Goal: Transaction & Acquisition: Purchase product/service

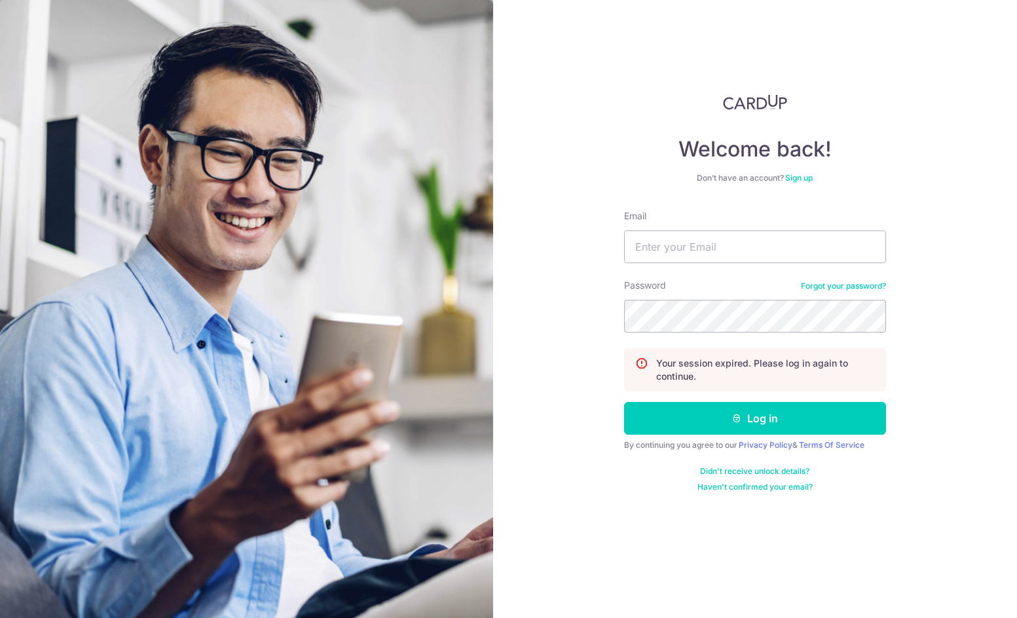
type input "[PERSON_NAME][EMAIL_ADDRESS][DOMAIN_NAME]"
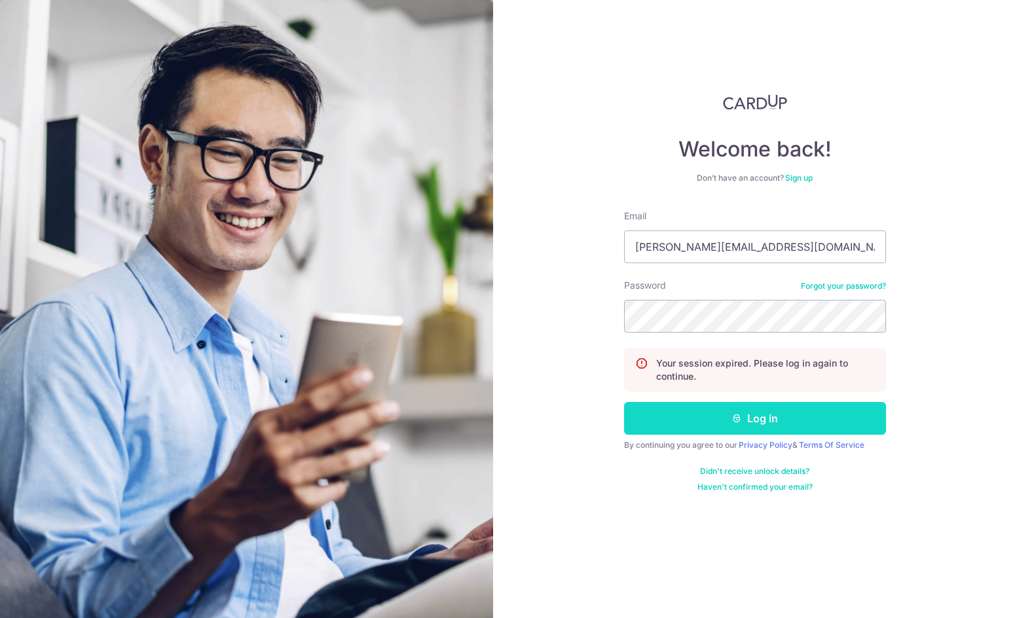
click at [753, 412] on button "Log in" at bounding box center [755, 418] width 262 height 33
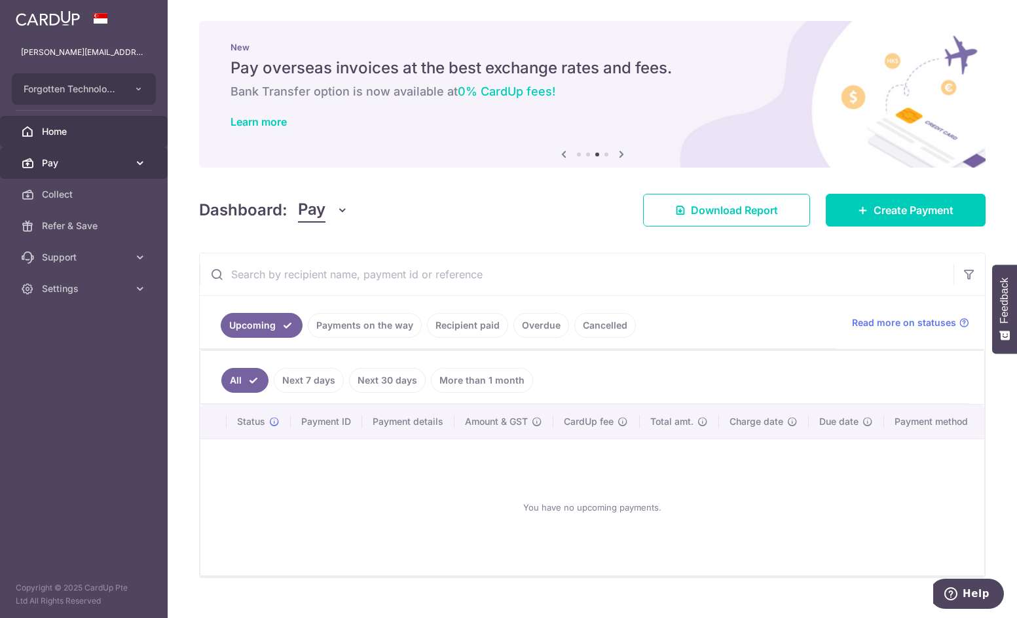
click at [107, 169] on span "Pay" at bounding box center [85, 163] width 86 height 13
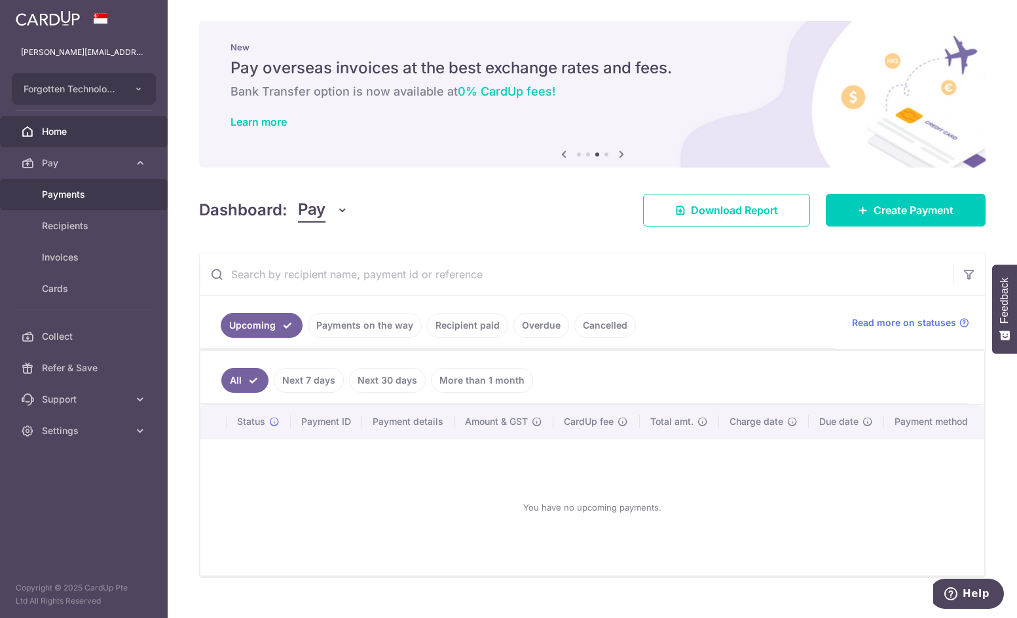
click at [73, 199] on span "Payments" at bounding box center [85, 194] width 86 height 13
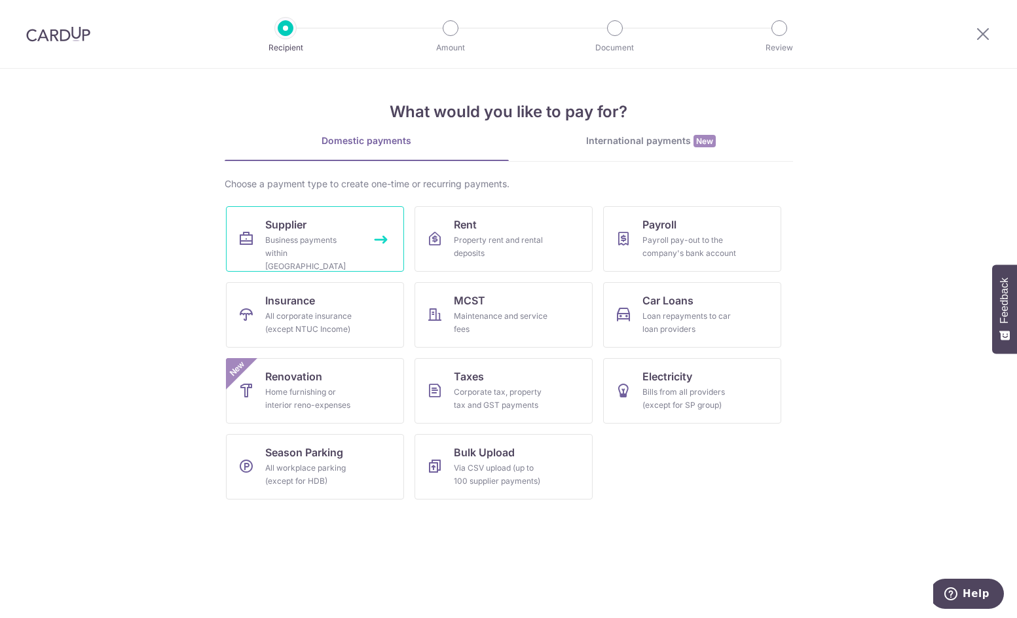
click at [309, 250] on div "Business payments within Singapore" at bounding box center [312, 253] width 94 height 39
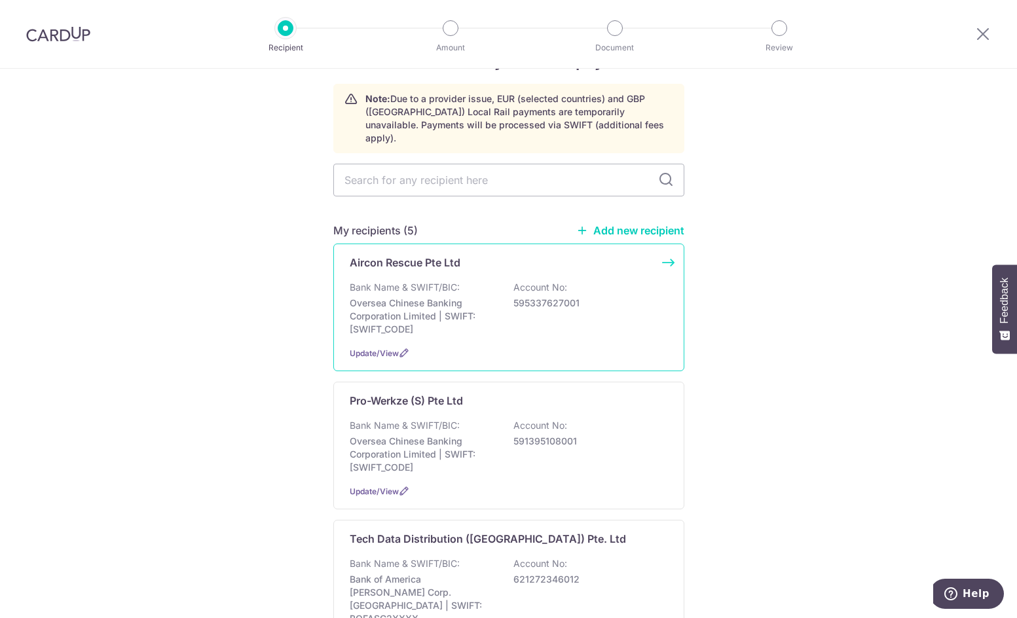
scroll to position [66, 0]
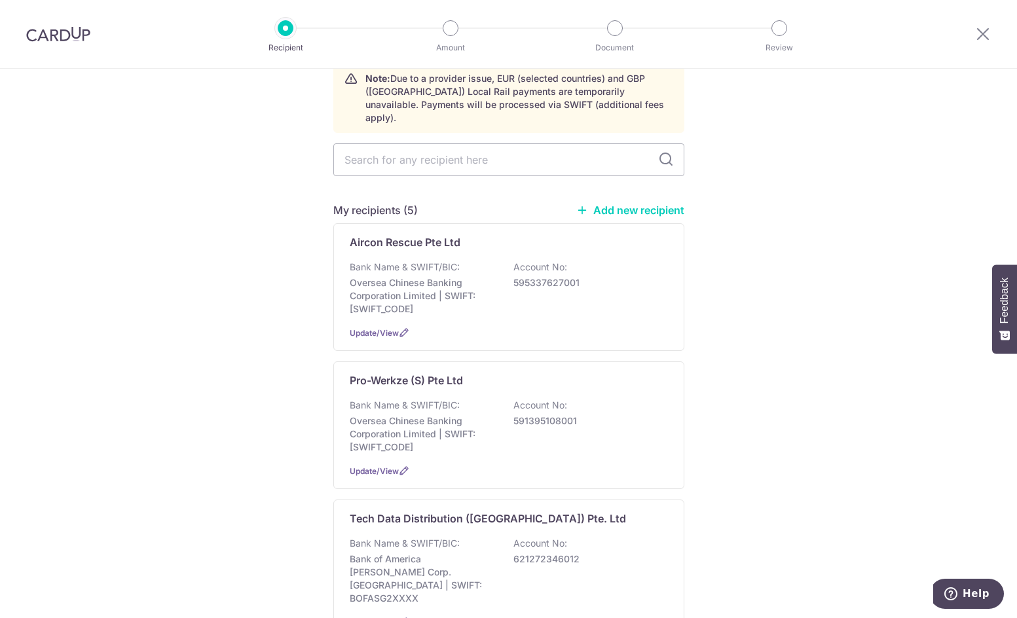
click at [649, 204] on link "Add new recipient" at bounding box center [631, 210] width 108 height 13
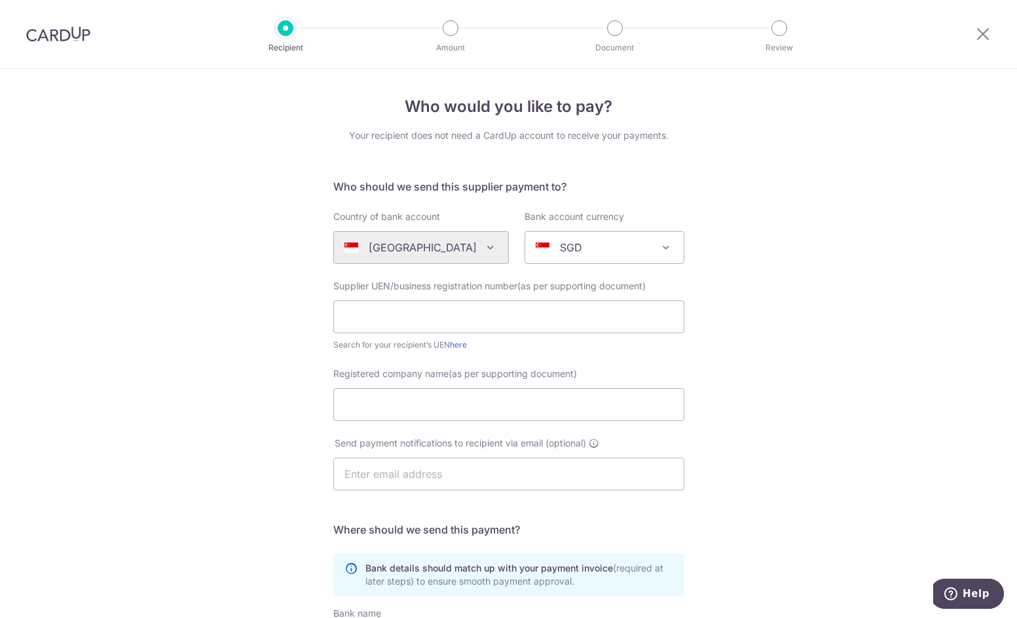
click at [805, 580] on div "Who would you like to pay? Your recipient does not need a CardUp account to rec…" at bounding box center [508, 466] width 1017 height 794
click at [388, 315] on input "text" at bounding box center [508, 317] width 351 height 33
paste input "198302859Z"
type input "198302859Z"
click at [381, 407] on input "Registered company name(as per supporting document)" at bounding box center [508, 405] width 351 height 33
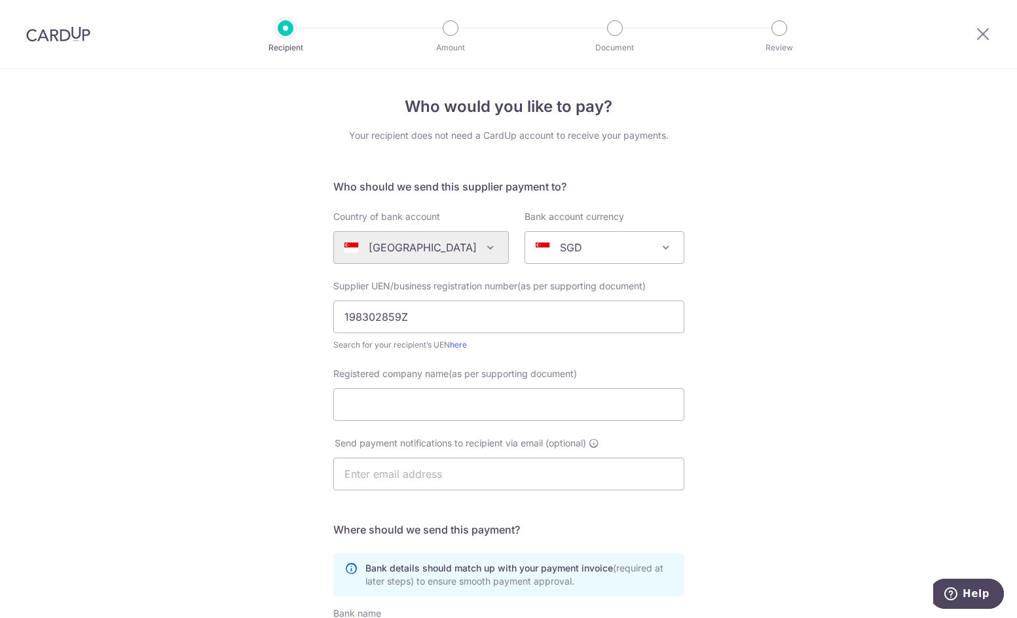
click at [874, 383] on div "Who would you like to pay? Your recipient does not need a CardUp account to rec…" at bounding box center [508, 466] width 1017 height 794
click at [439, 408] on input "Registered company name(as per supporting document)" at bounding box center [508, 405] width 351 height 33
paste input "Tech Data Distribution (Singapore) Pte Ltd"
type input "Tech Data Distribution (Singapore) Pte Ltd"
click at [428, 480] on input "text" at bounding box center [508, 474] width 351 height 33
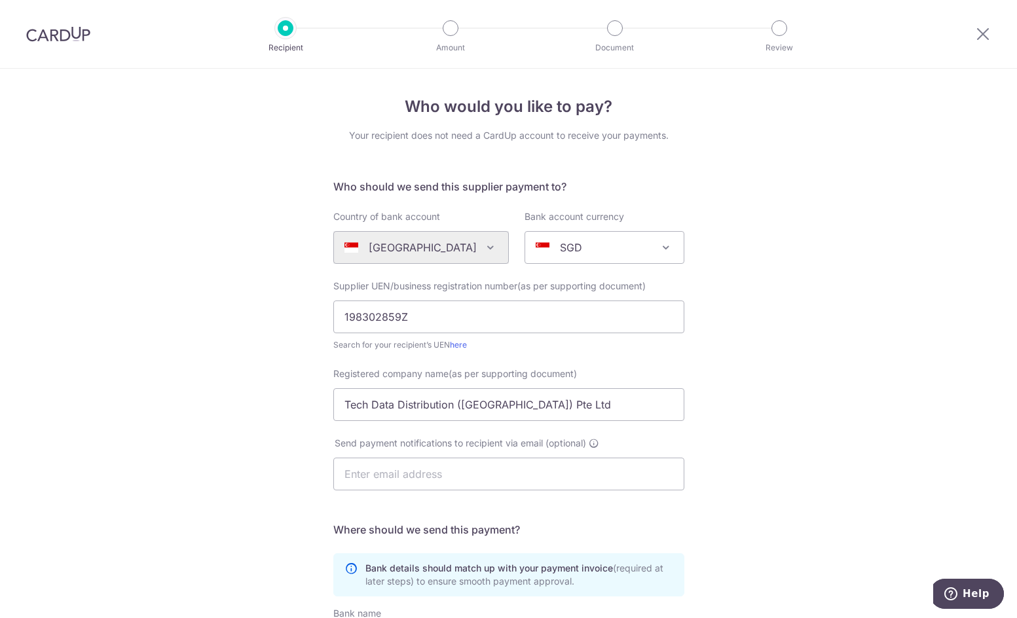
click at [783, 600] on div "Who would you like to pay? Your recipient does not need a CardUp account to rec…" at bounding box center [508, 466] width 1017 height 794
click at [397, 470] on input "text" at bounding box center [508, 474] width 351 height 33
paste input "TDD-SG-FinARCreditControl@techdata.com"
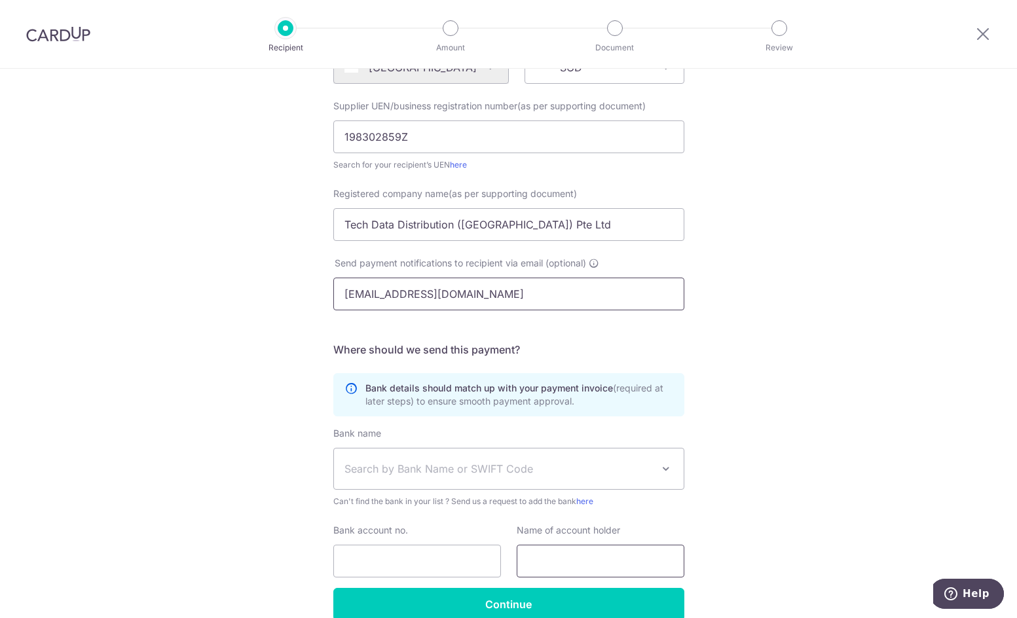
scroll to position [197, 0]
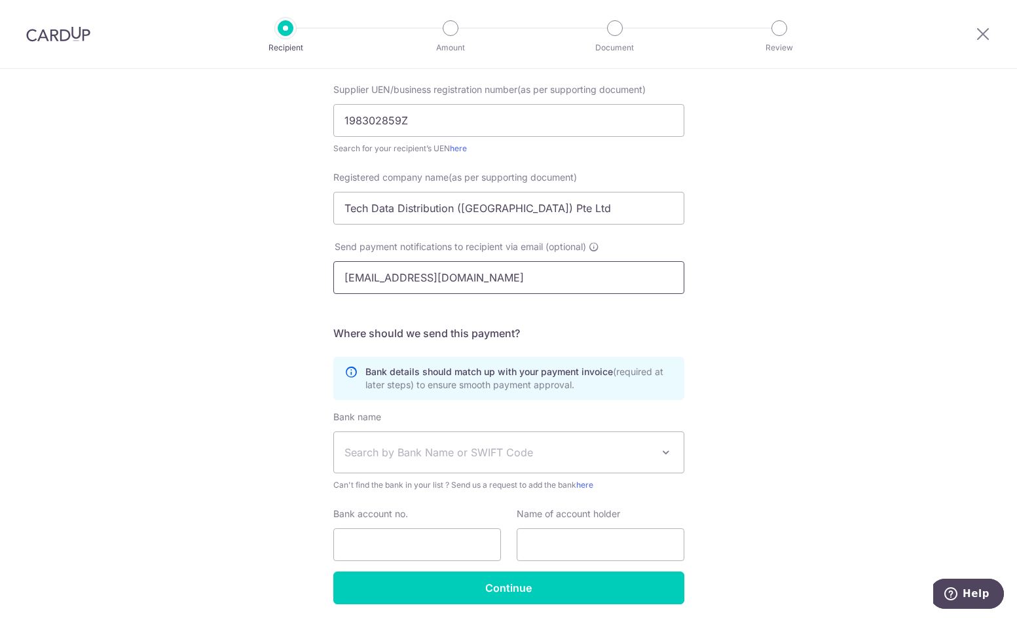
type input "TDD-SG-FinARCreditControl@techdata.com"
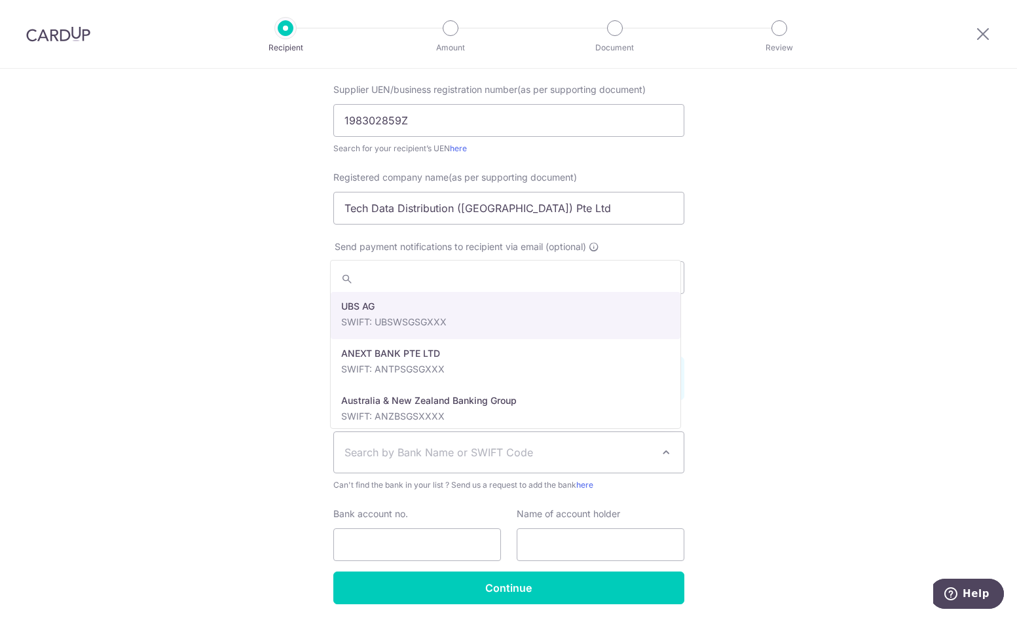
click at [408, 455] on span "Search by Bank Name or SWIFT Code" at bounding box center [499, 453] width 308 height 16
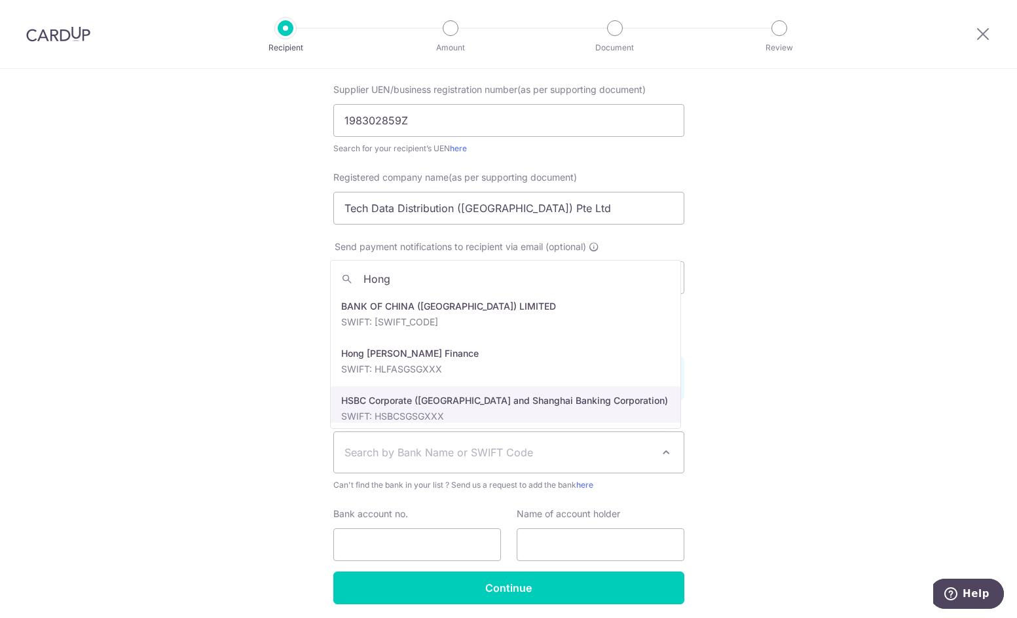
type input "Hong"
select select "9"
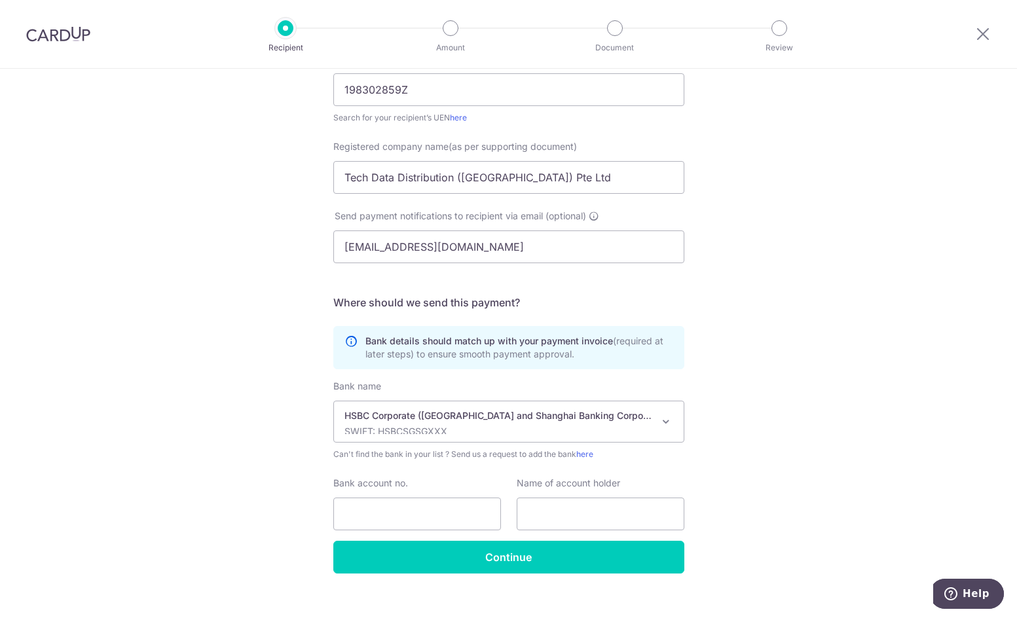
scroll to position [244, 0]
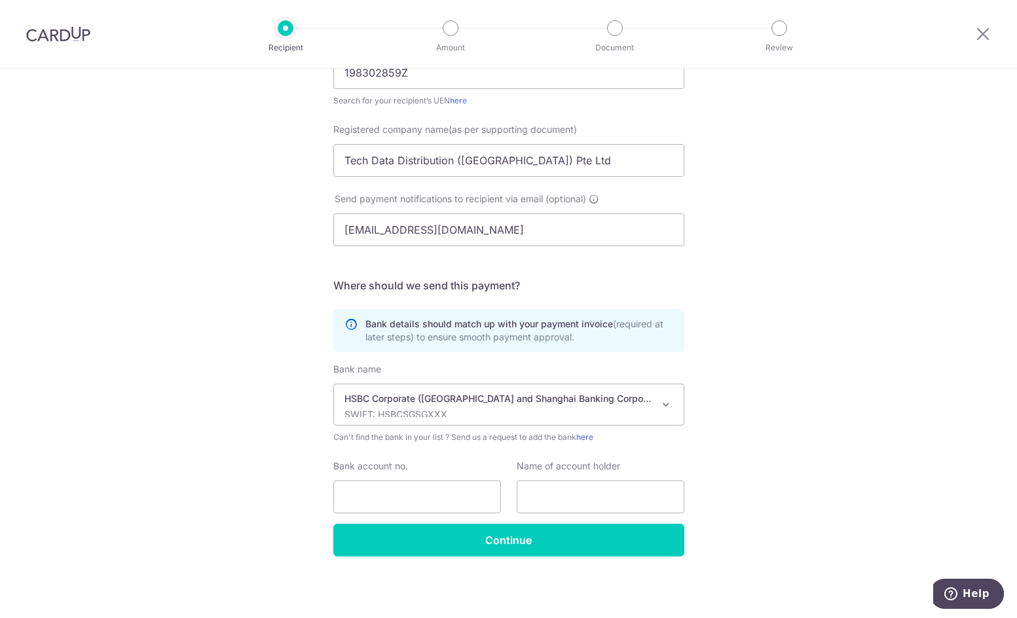
click at [924, 426] on div "Who would you like to pay? Your recipient does not need a CardUp account to rec…" at bounding box center [508, 221] width 1017 height 794
click at [775, 246] on div "Who would you like to pay? Your recipient does not need a CardUp account to rec…" at bounding box center [508, 221] width 1017 height 794
click at [27, 516] on div "Who would you like to pay? Your recipient does not need a CardUp account to rec…" at bounding box center [508, 221] width 1017 height 794
